Goal: Information Seeking & Learning: Learn about a topic

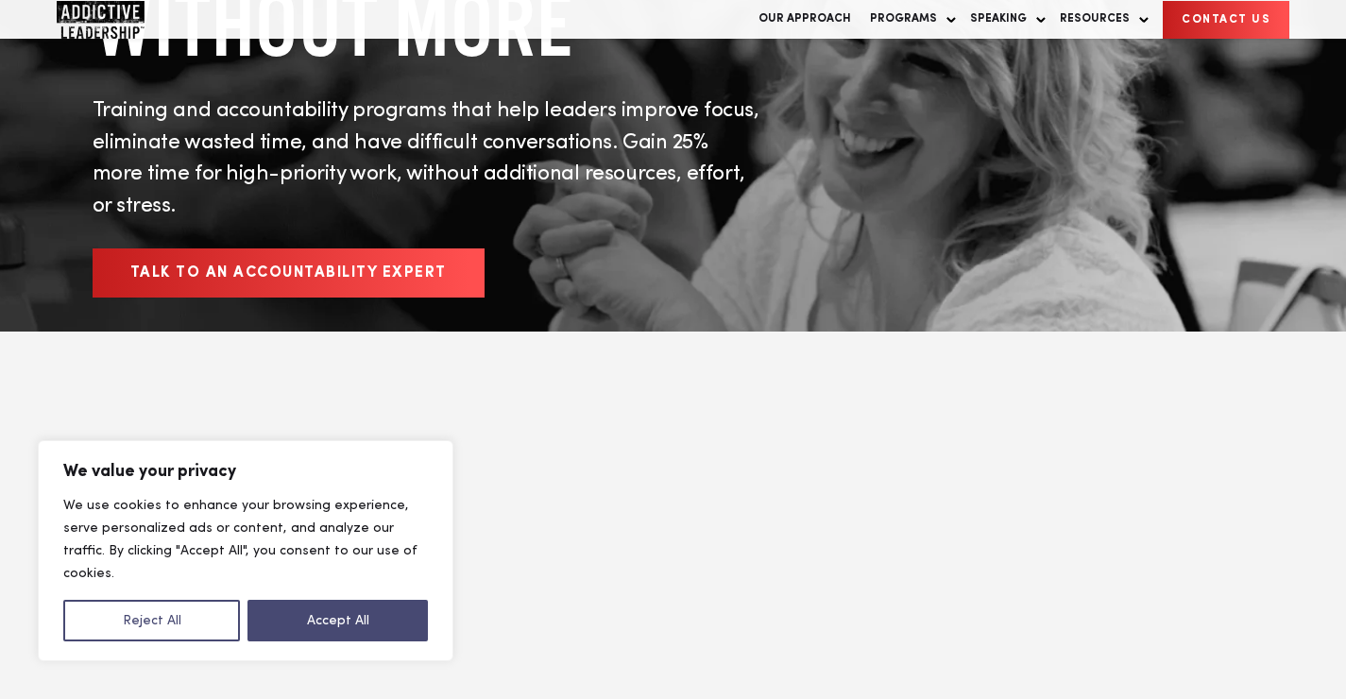
scroll to position [357, 0]
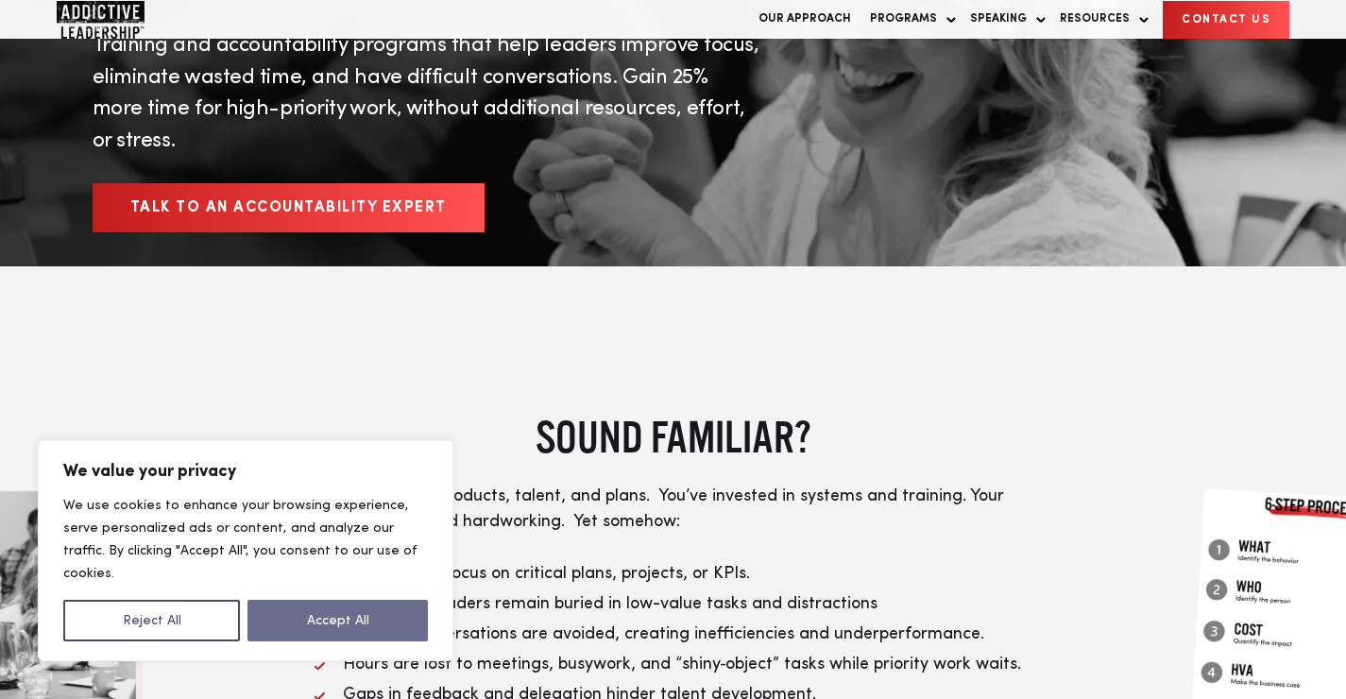
click at [419, 612] on button "Accept All" at bounding box center [337, 621] width 180 height 42
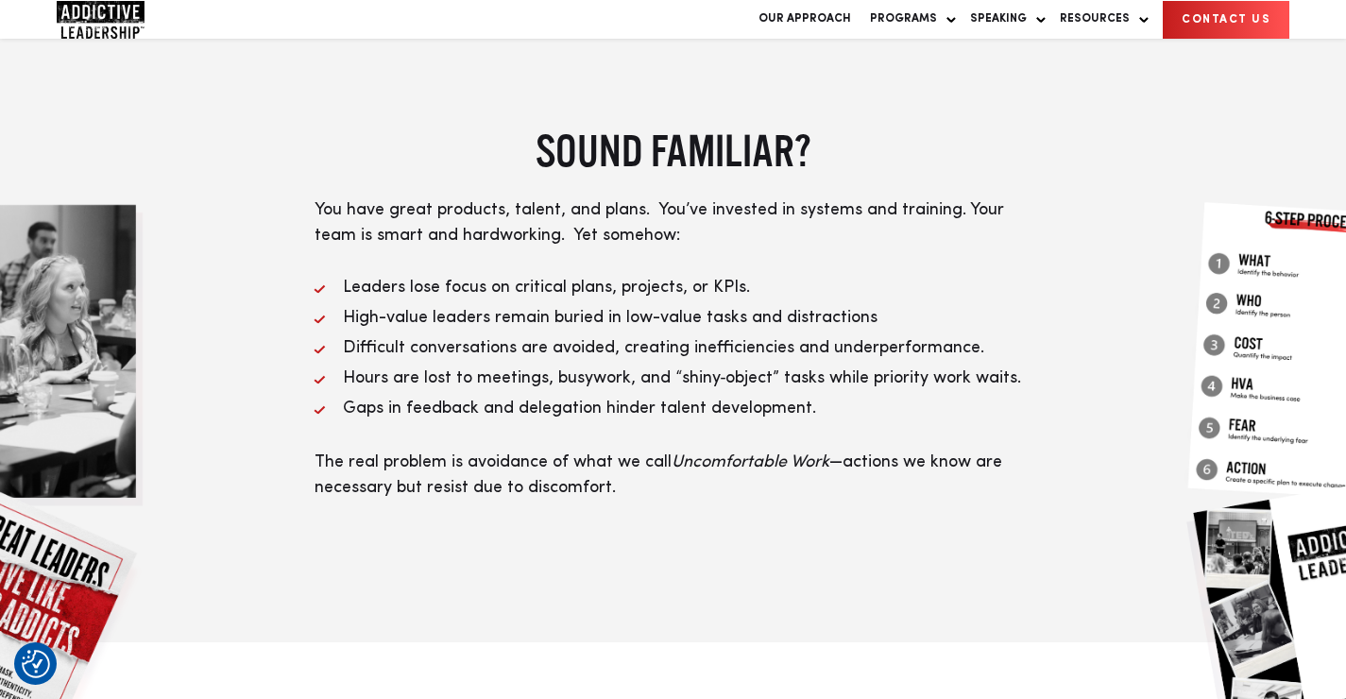
scroll to position [0, 0]
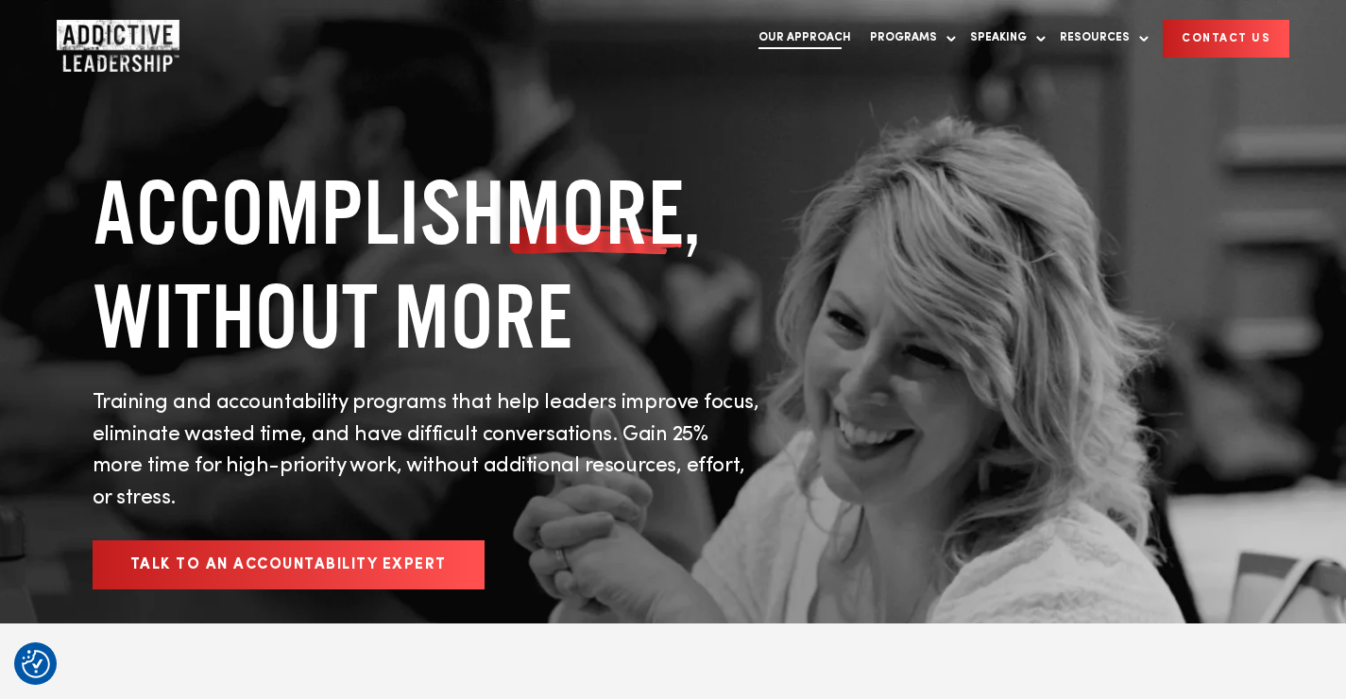
click at [845, 43] on link "Our Approach" at bounding box center [804, 38] width 111 height 39
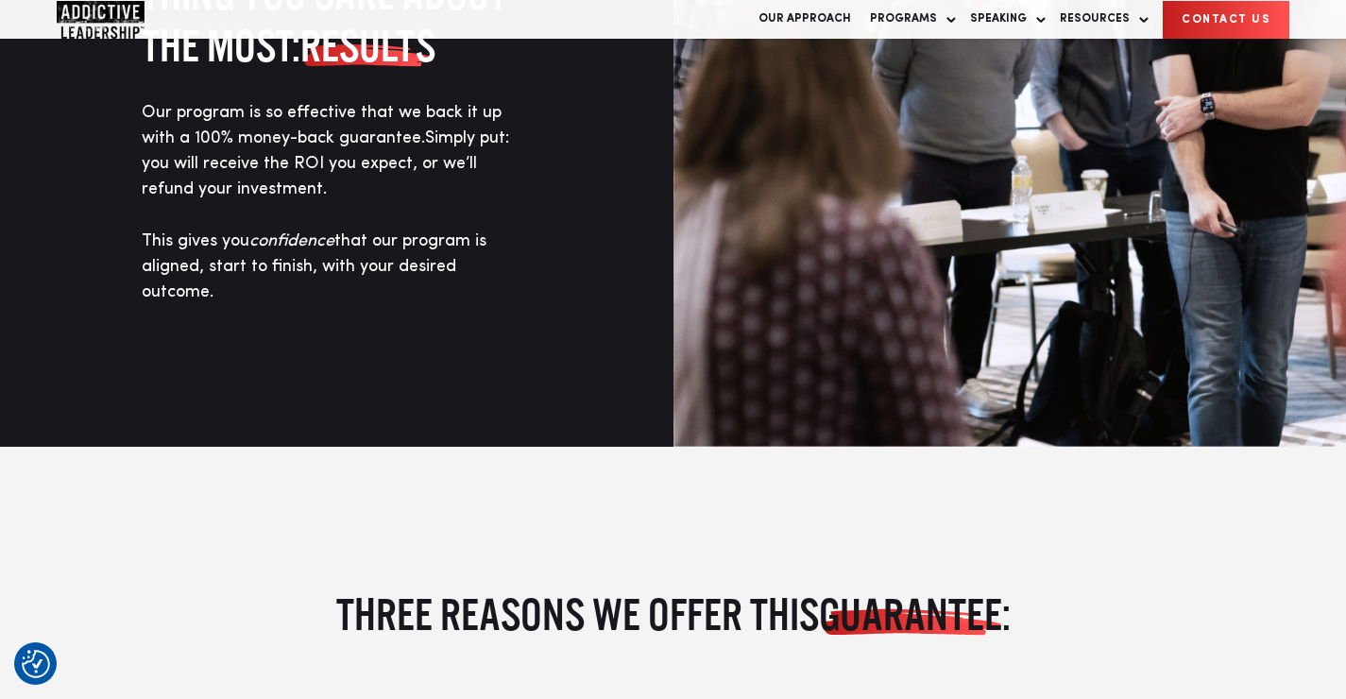
scroll to position [1896, 0]
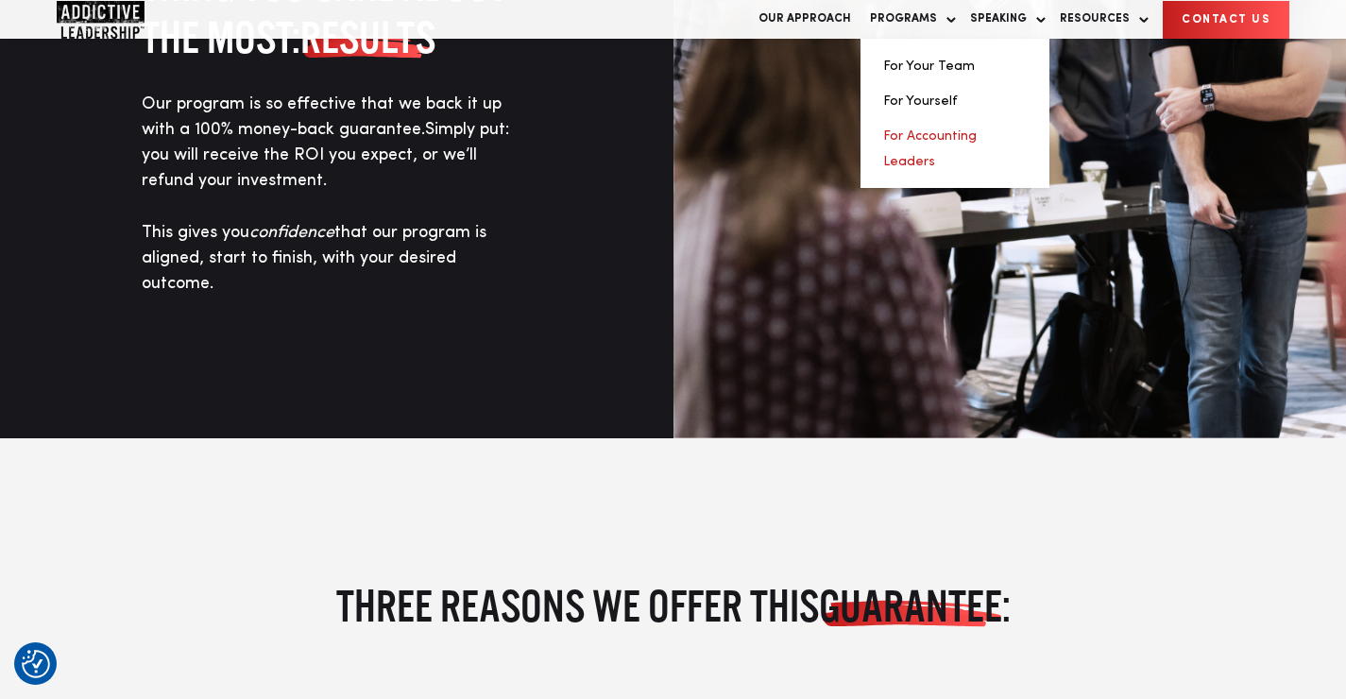
click at [958, 155] on link "For Accounting Leaders" at bounding box center [929, 148] width 93 height 39
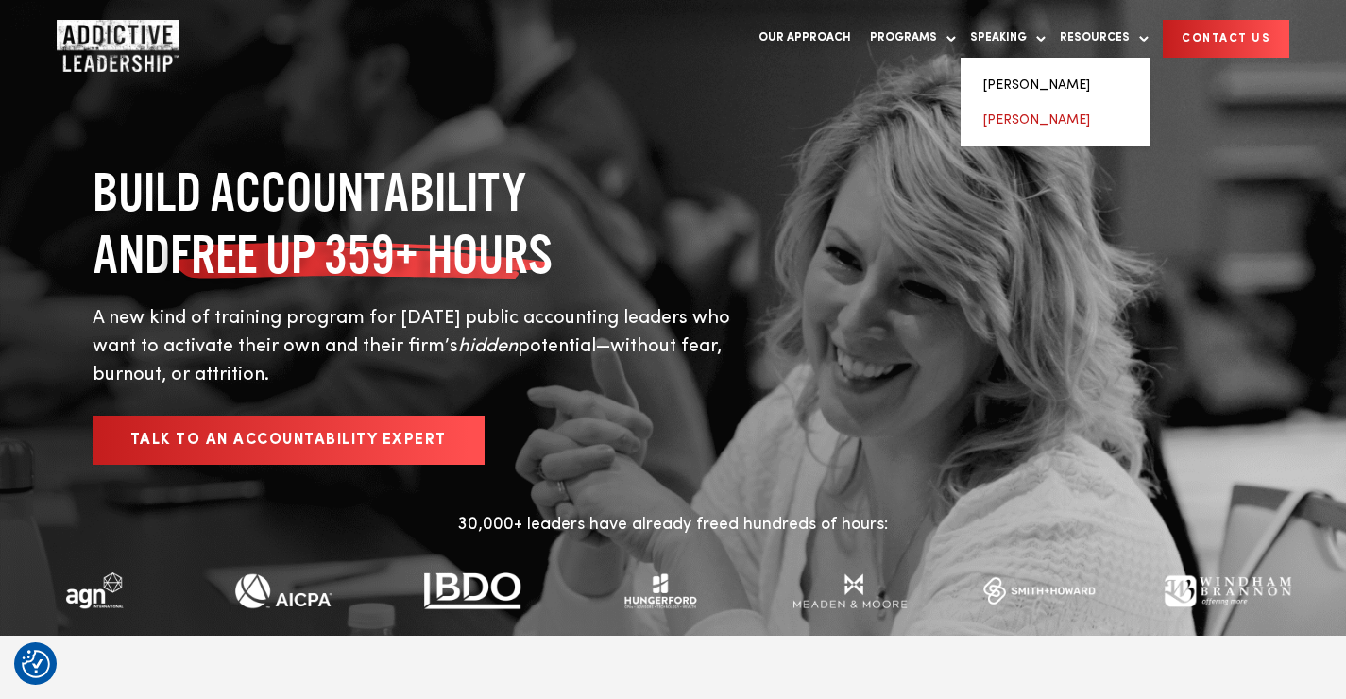
click at [1041, 117] on link "[PERSON_NAME]" at bounding box center [1036, 119] width 107 height 13
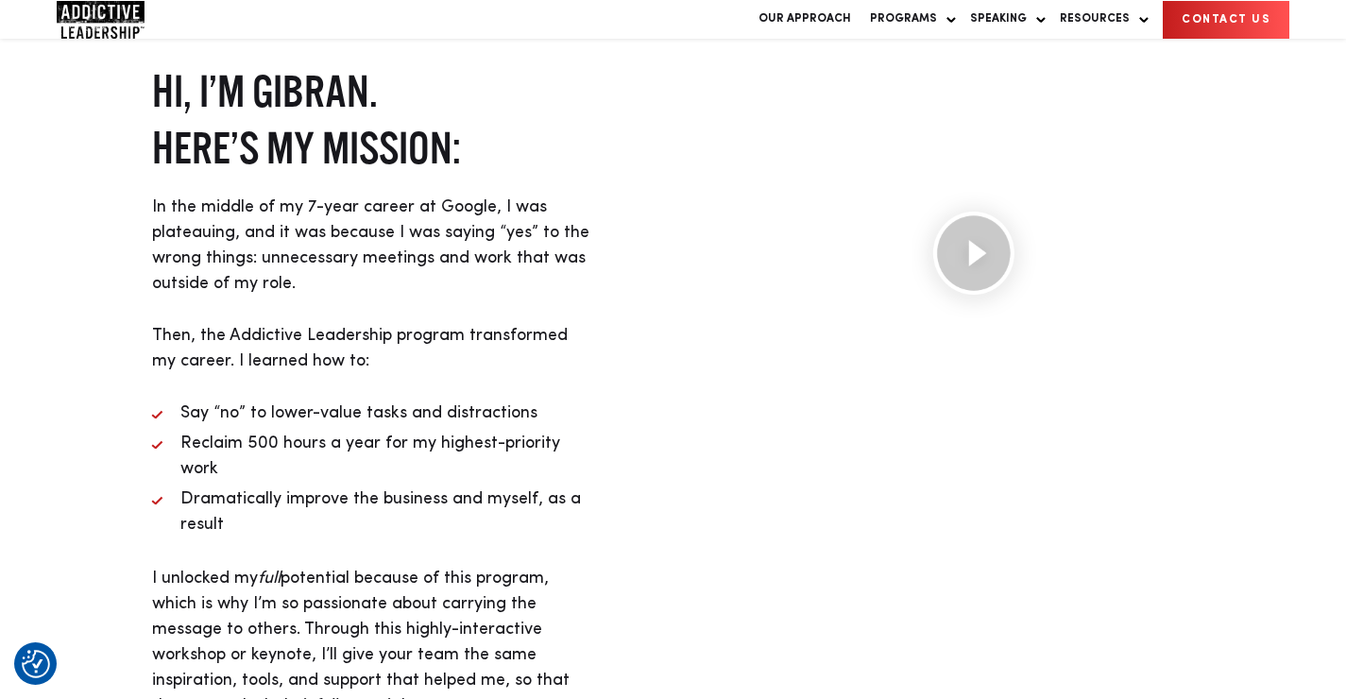
scroll to position [824, 0]
